Goal: Task Accomplishment & Management: Complete application form

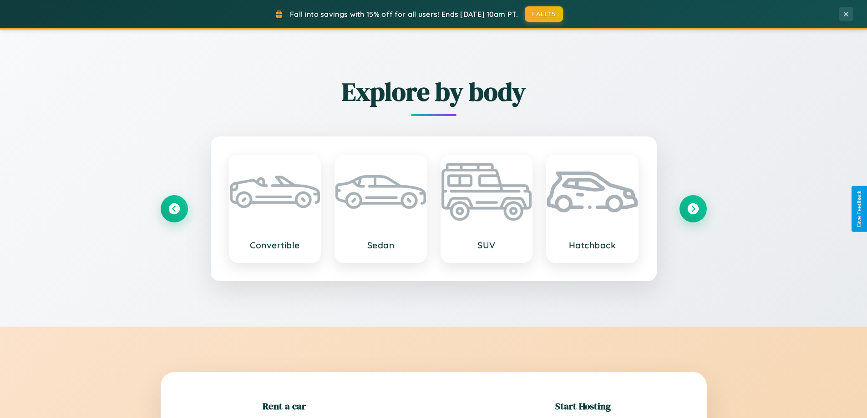
scroll to position [197, 0]
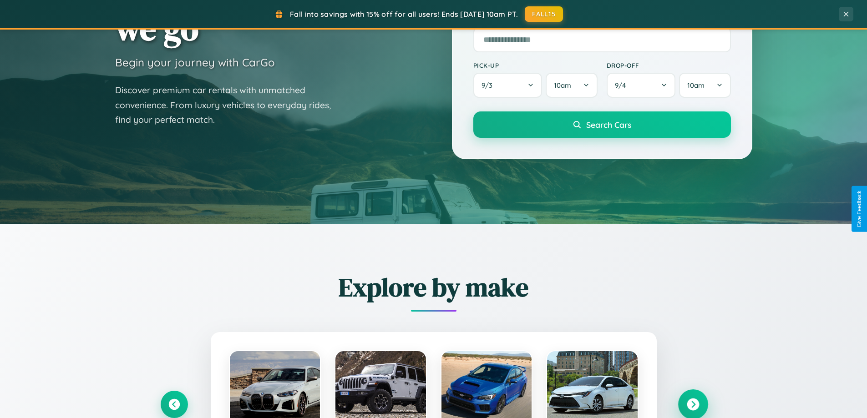
click at [693, 405] on icon at bounding box center [693, 405] width 12 height 12
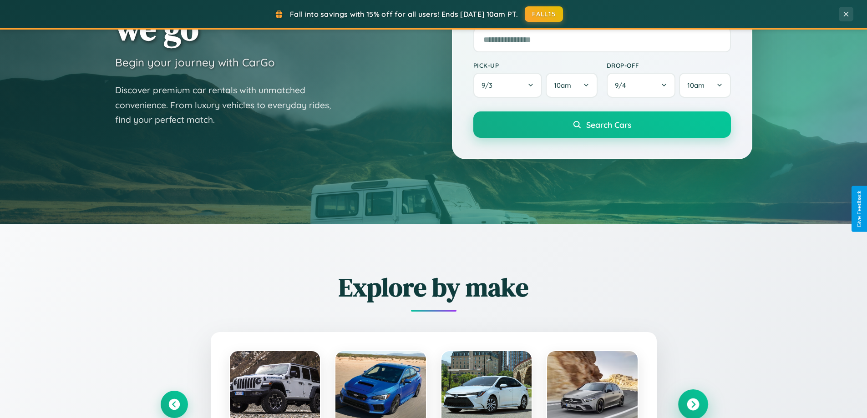
click at [693, 404] on icon at bounding box center [693, 405] width 12 height 12
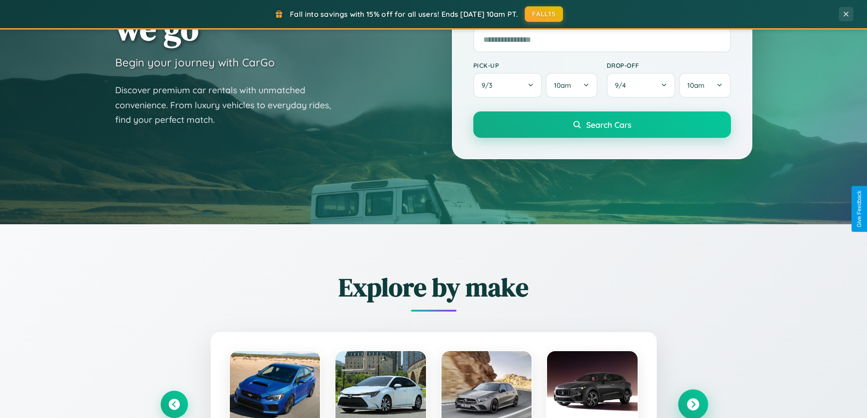
click at [693, 404] on icon at bounding box center [693, 405] width 12 height 12
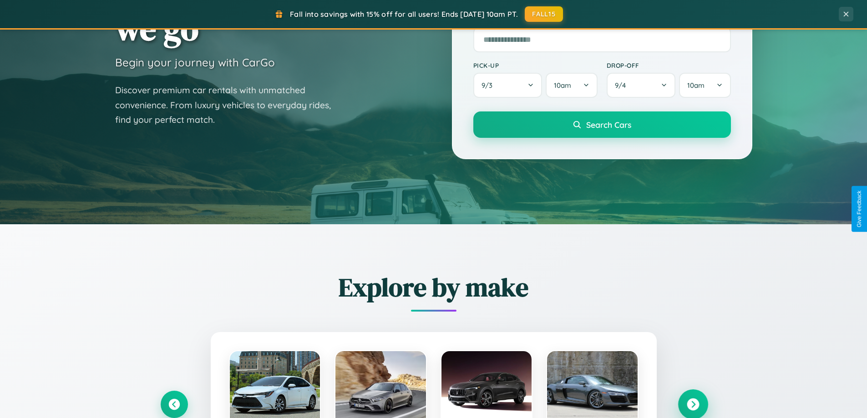
click at [693, 404] on icon at bounding box center [693, 405] width 12 height 12
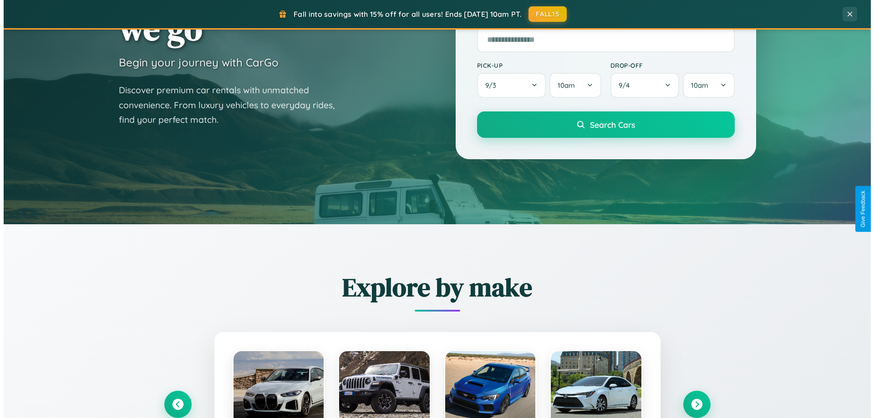
scroll to position [0, 0]
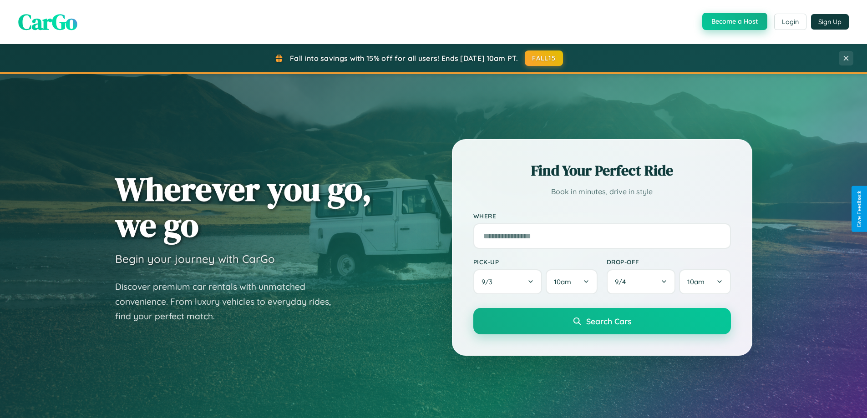
click at [734, 22] on button "Become a Host" at bounding box center [734, 21] width 65 height 17
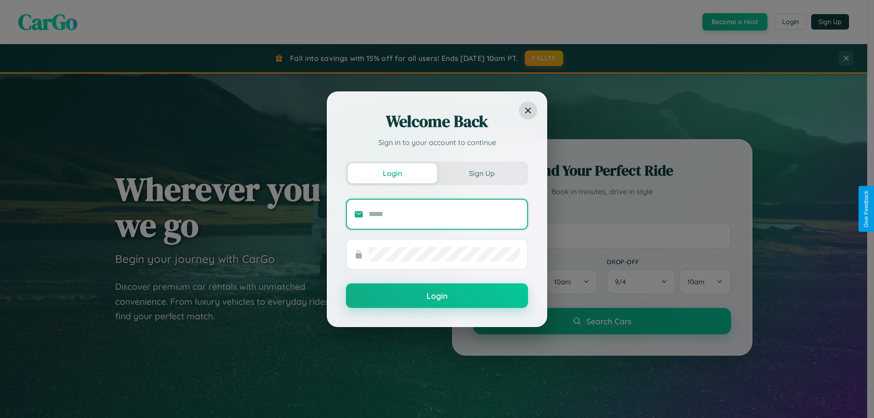
click at [444, 214] on input "text" at bounding box center [444, 214] width 151 height 15
type input "**********"
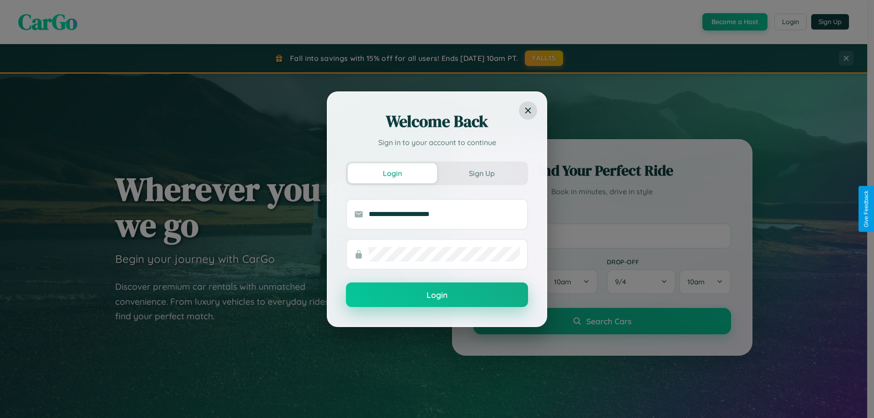
click at [437, 295] on button "Login" at bounding box center [437, 295] width 182 height 25
